Goal: Navigation & Orientation: Find specific page/section

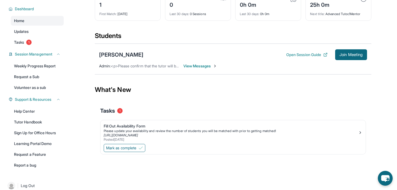
scroll to position [43, 0]
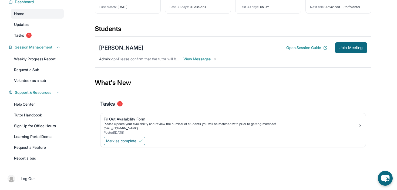
click at [135, 123] on div "Please update your availability and review the number of students you will be m…" at bounding box center [231, 124] width 254 height 4
click at [208, 57] on span "View Messages" at bounding box center [200, 58] width 34 height 5
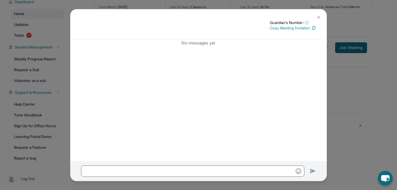
click at [320, 15] on button at bounding box center [318, 17] width 11 height 11
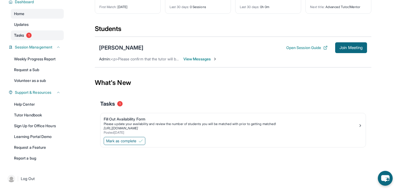
click at [30, 38] on link "Tasks 1" at bounding box center [37, 35] width 53 height 10
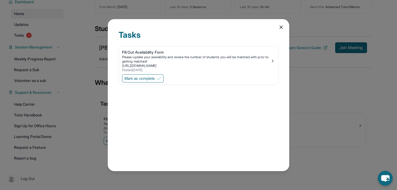
click at [279, 29] on icon at bounding box center [280, 27] width 5 height 5
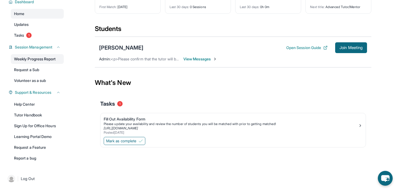
click at [42, 63] on link "Weekly Progress Report" at bounding box center [37, 59] width 53 height 10
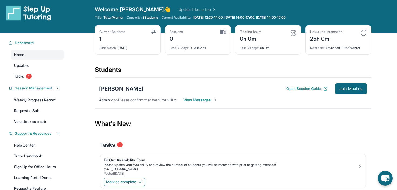
scroll to position [0, 0]
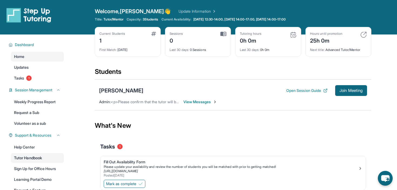
click at [54, 160] on link "Tutor Handbook" at bounding box center [37, 158] width 53 height 10
